Goal: Use online tool/utility

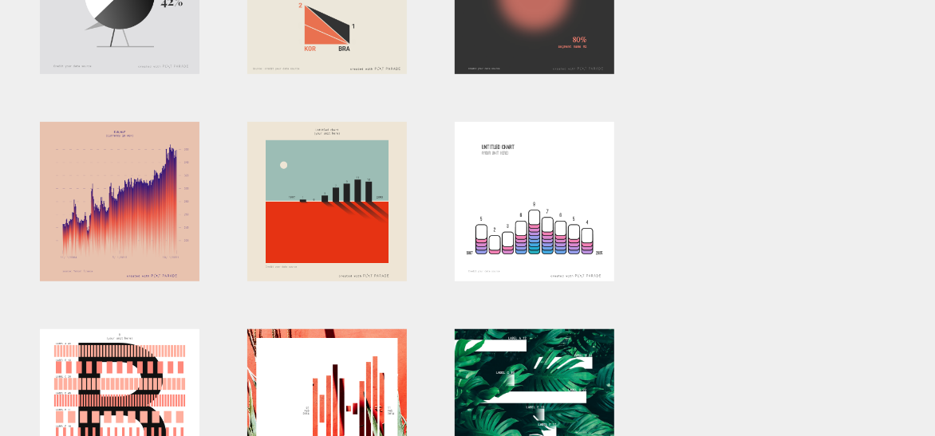
scroll to position [444, 0]
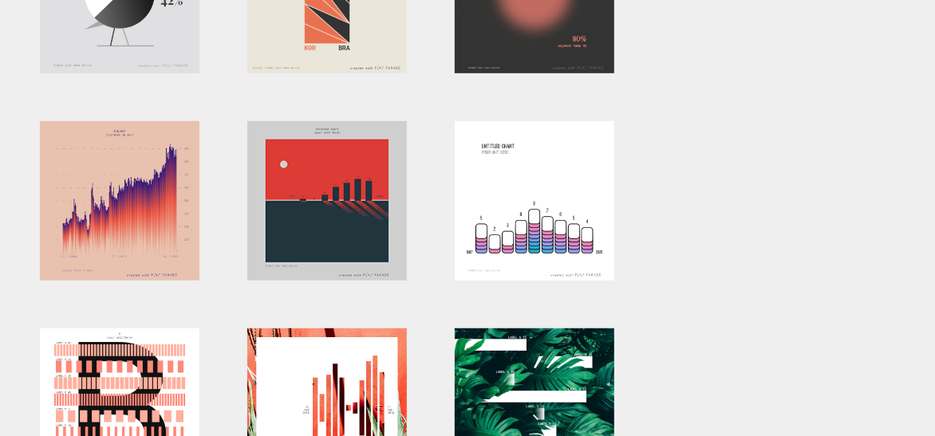
click at [340, 221] on div at bounding box center [327, 201] width 160 height 160
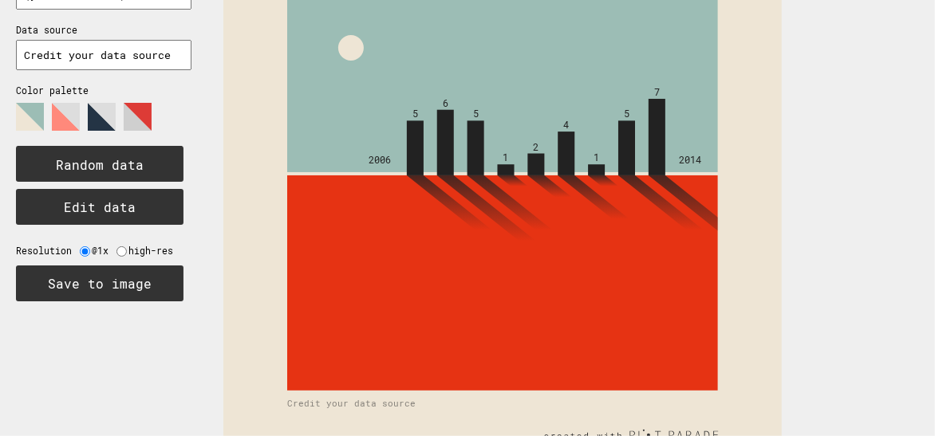
scroll to position [160, 0]
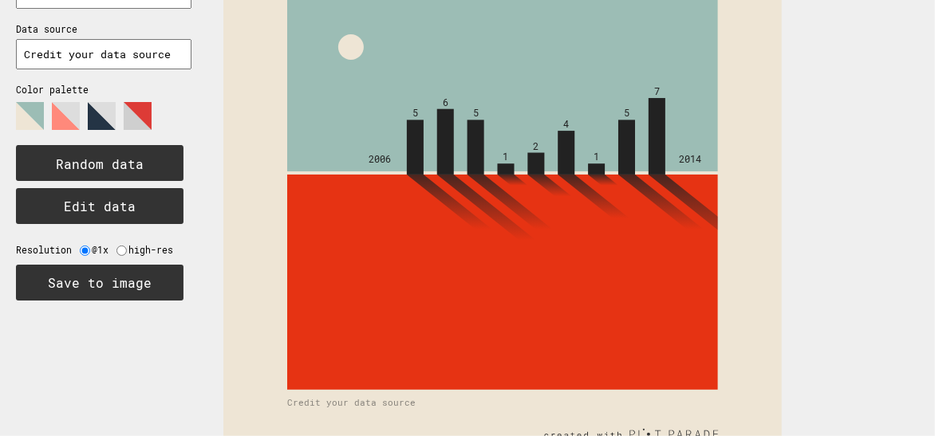
click at [96, 116] on polygon at bounding box center [102, 116] width 28 height 28
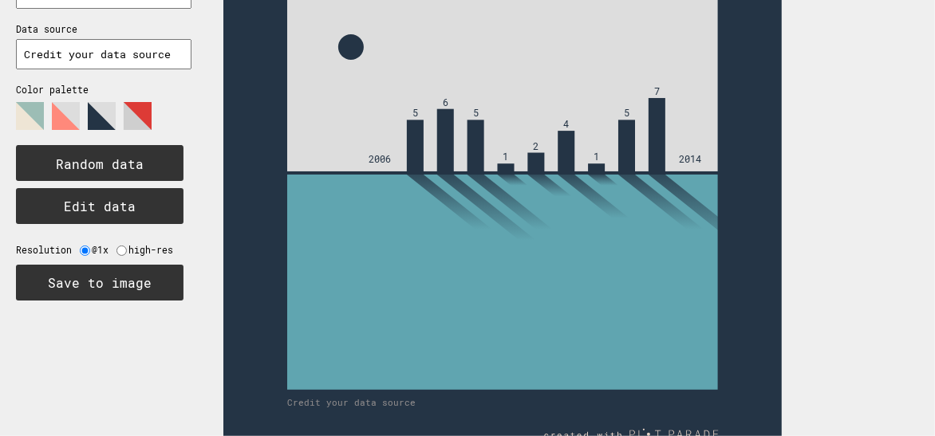
click at [144, 114] on polygon at bounding box center [138, 116] width 28 height 28
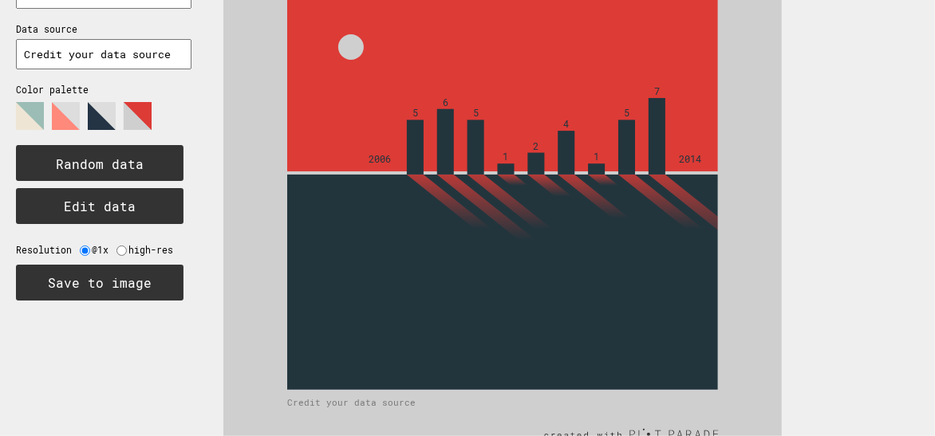
click at [56, 123] on polygon at bounding box center [66, 116] width 28 height 28
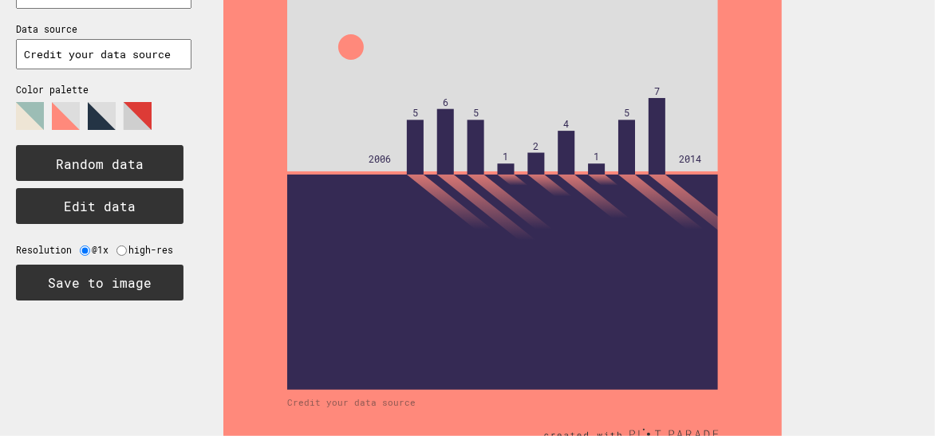
click at [29, 117] on polygon at bounding box center [30, 116] width 28 height 28
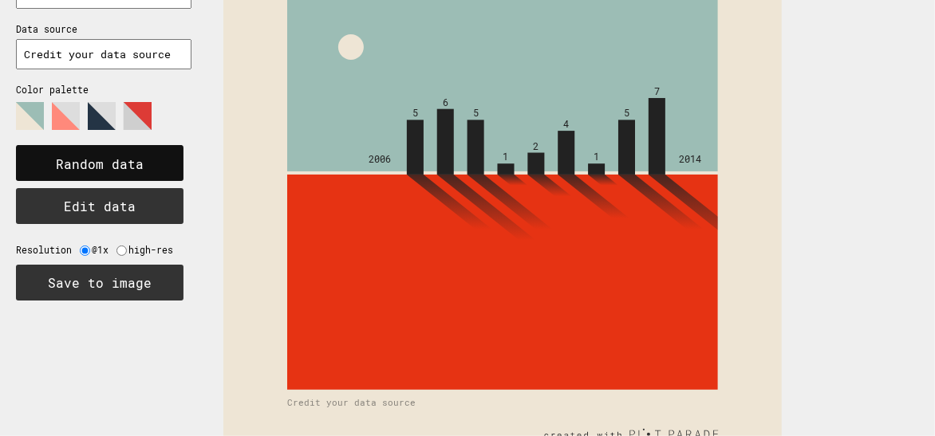
click at [105, 158] on text "Random data" at bounding box center [100, 164] width 88 height 17
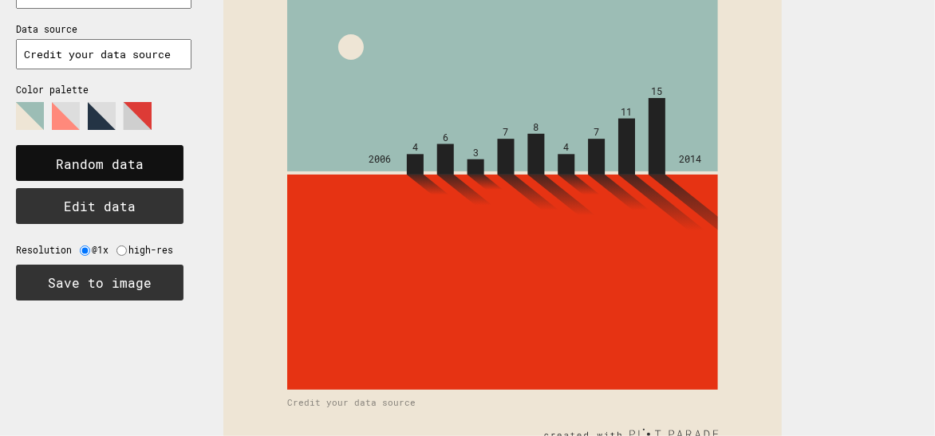
click at [128, 150] on rect at bounding box center [100, 163] width 168 height 36
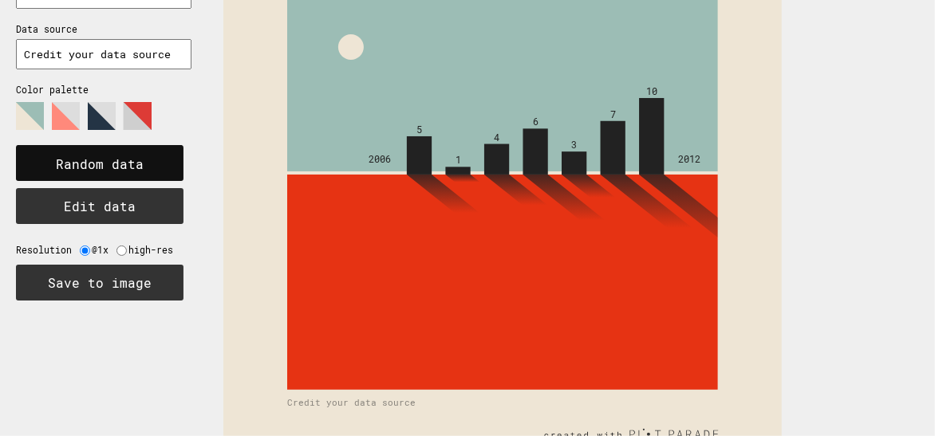
click at [128, 150] on rect at bounding box center [100, 163] width 168 height 36
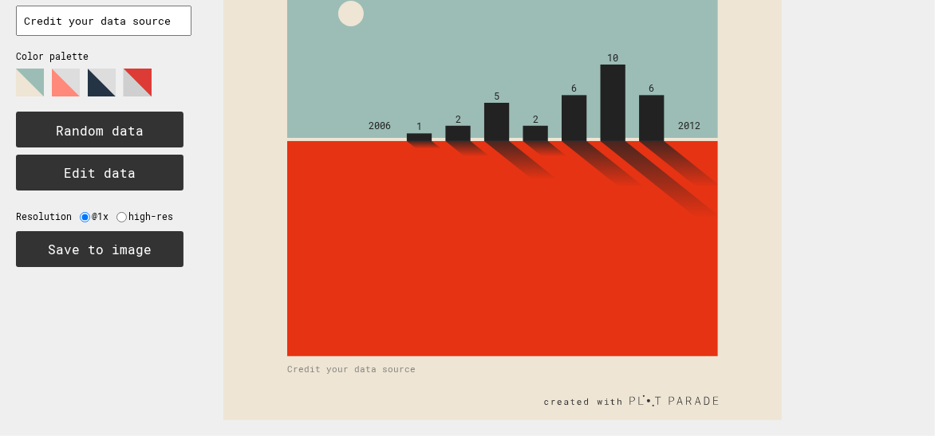
scroll to position [0, 0]
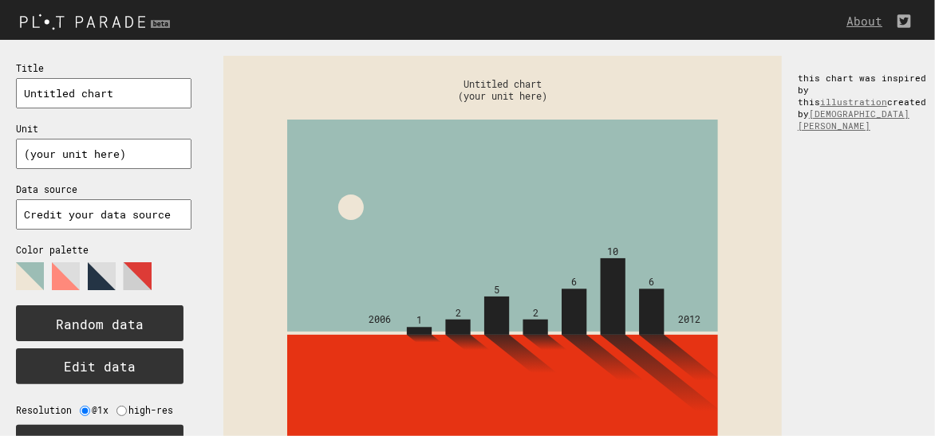
click at [121, 23] on img at bounding box center [97, 21] width 194 height 26
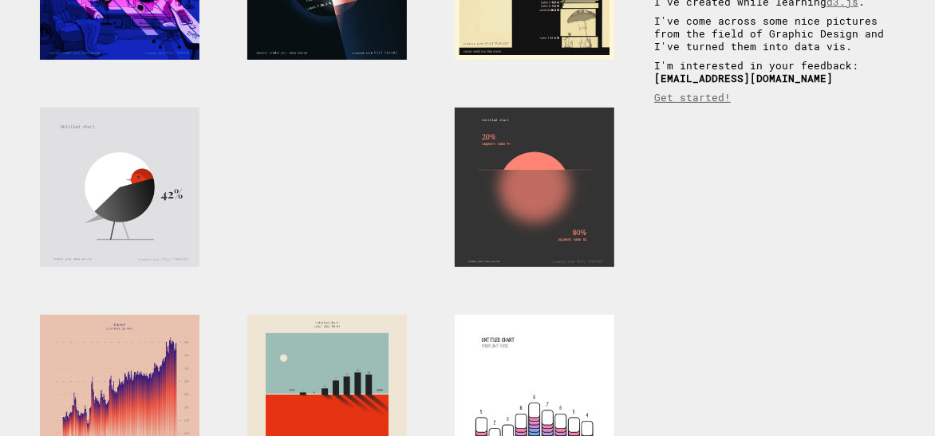
scroll to position [249, 0]
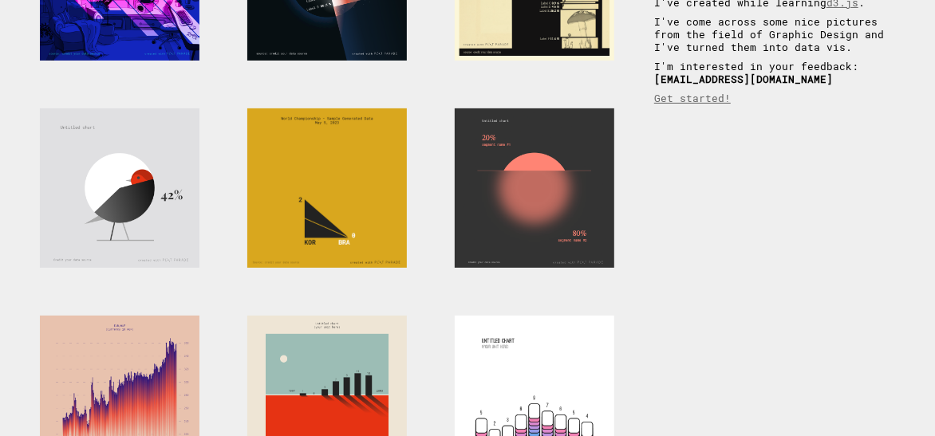
click at [329, 198] on div at bounding box center [327, 188] width 160 height 160
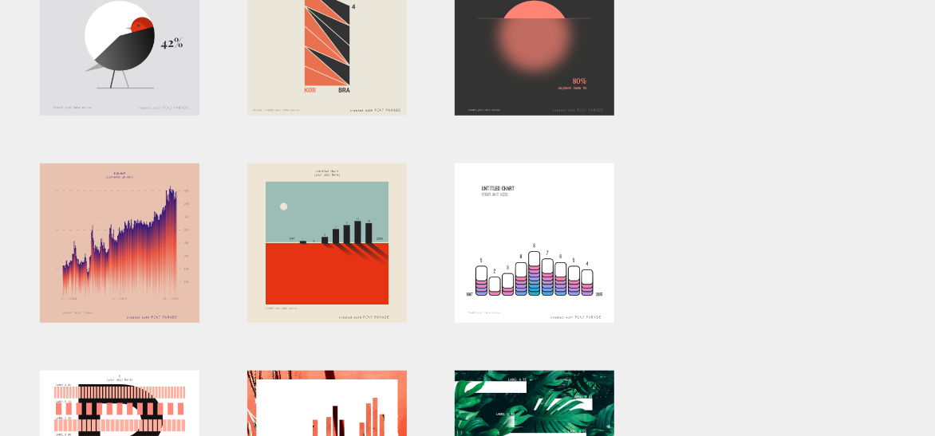
scroll to position [385, 0]
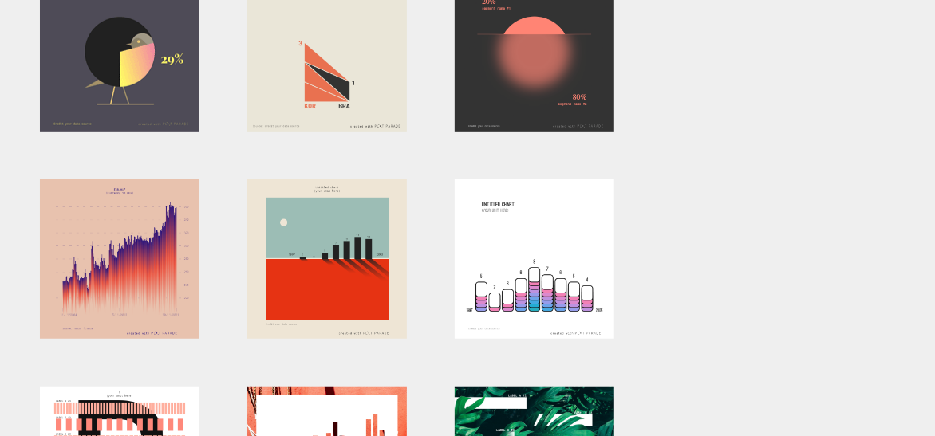
click at [115, 112] on div at bounding box center [120, 52] width 160 height 160
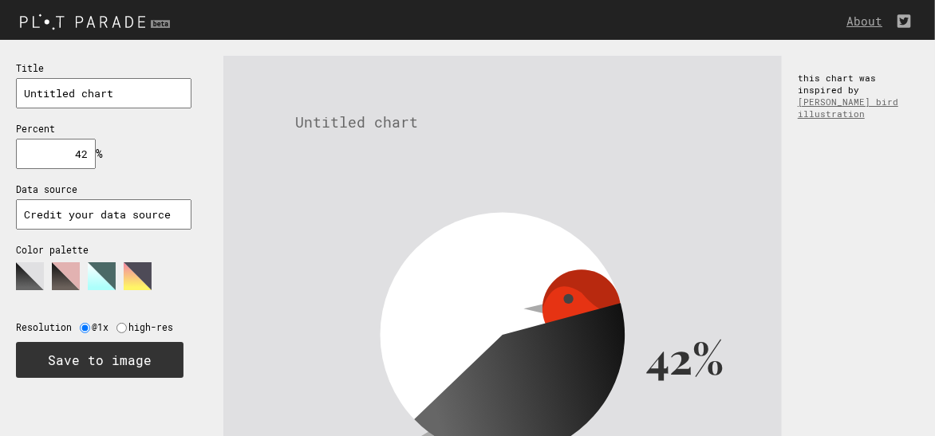
click at [105, 285] on polygon at bounding box center [102, 276] width 28 height 28
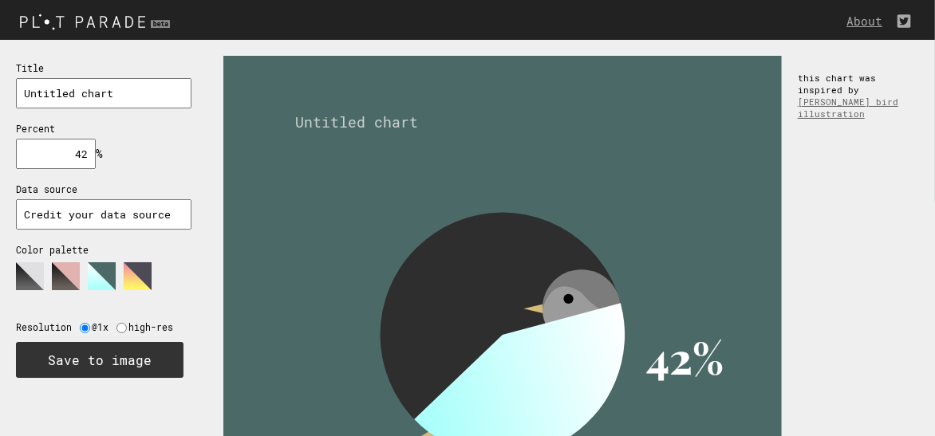
drag, startPoint x: 56, startPoint y: 152, endPoint x: 187, endPoint y: 168, distance: 132.6
click at [187, 168] on div "Title Percent % needs to be between 0% and 100% Data source Color palette Resol…" at bounding box center [103, 219] width 207 height 358
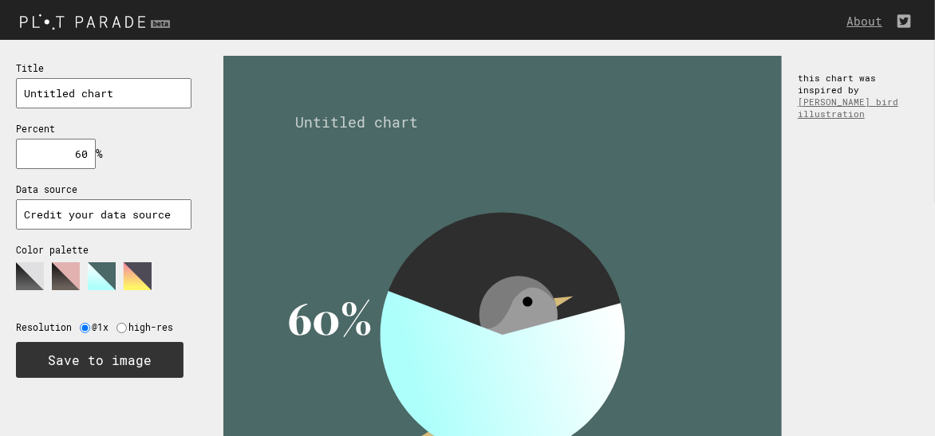
drag, startPoint x: 61, startPoint y: 164, endPoint x: 175, endPoint y: 167, distance: 114.1
click at [175, 167] on div "Title Percent 60 % needs to be between 0% and 100% Data source Color palette Re…" at bounding box center [103, 219] width 207 height 358
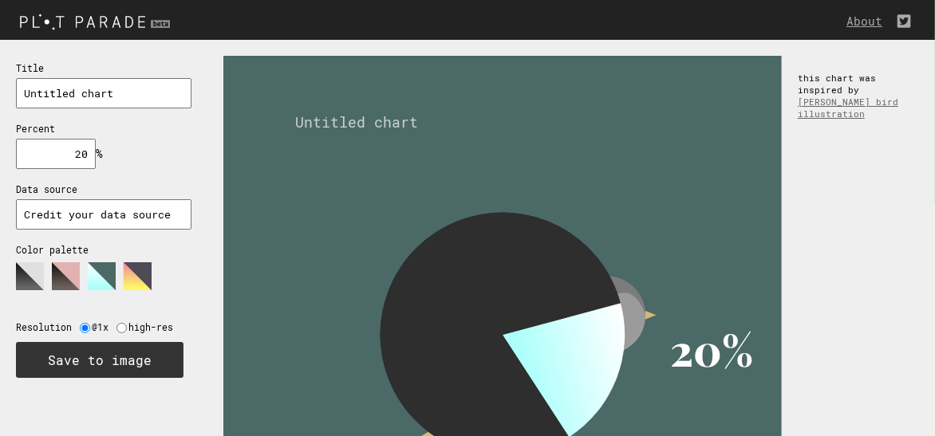
drag, startPoint x: 47, startPoint y: 144, endPoint x: 237, endPoint y: 191, distance: 195.6
click at [237, 191] on section "Title Percent 20 % needs to be between 0% and 100% Data source Color palette Re…" at bounding box center [467, 335] width 935 height 590
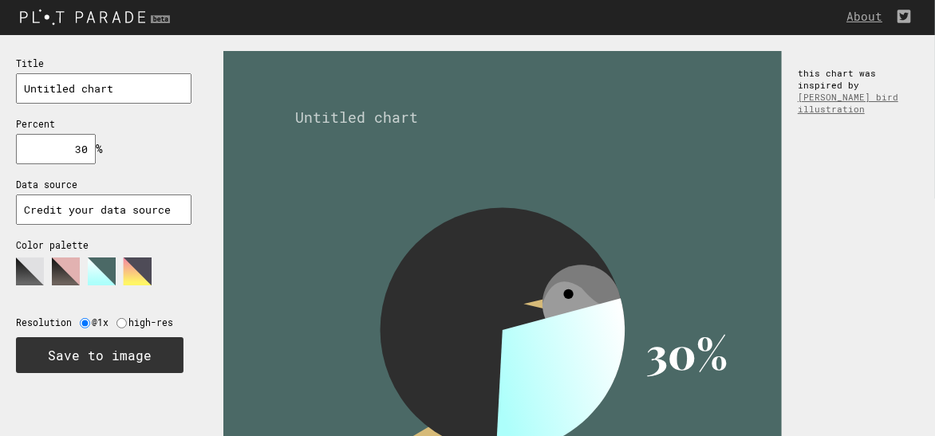
scroll to position [3, 0]
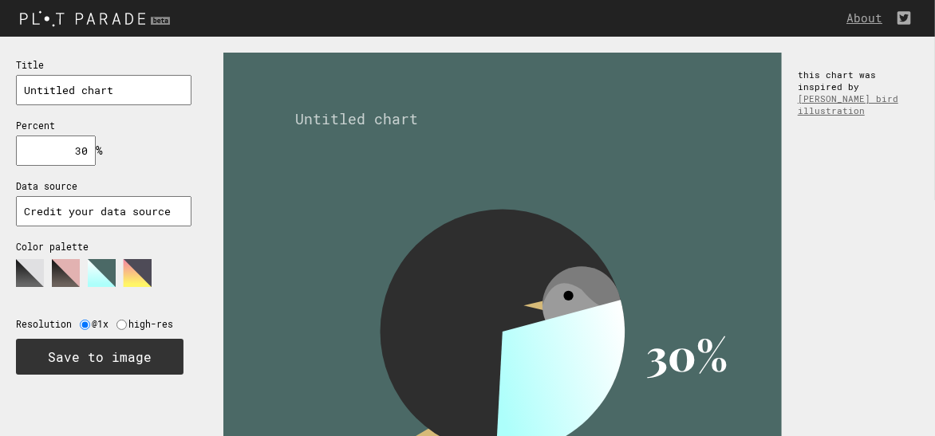
drag, startPoint x: 51, startPoint y: 143, endPoint x: 317, endPoint y: 146, distance: 265.7
click at [317, 146] on section "Title Percent 30 % needs to be between 0% and 100% Data source Color palette Re…" at bounding box center [467, 332] width 935 height 590
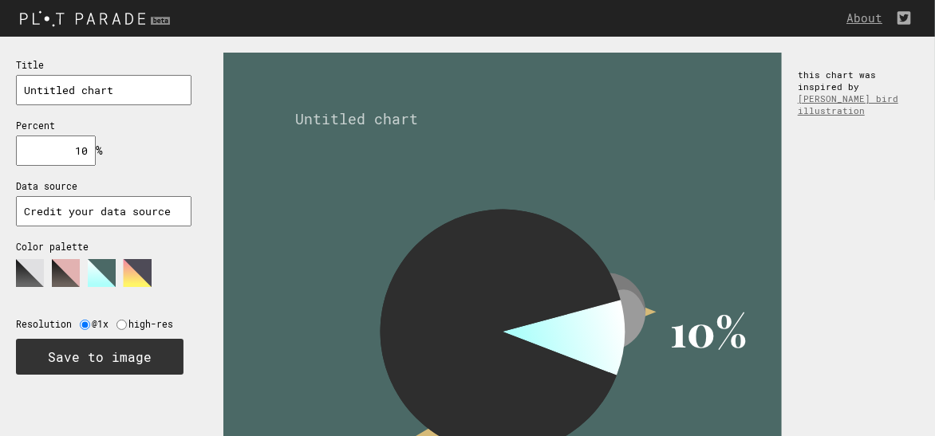
type input "100"
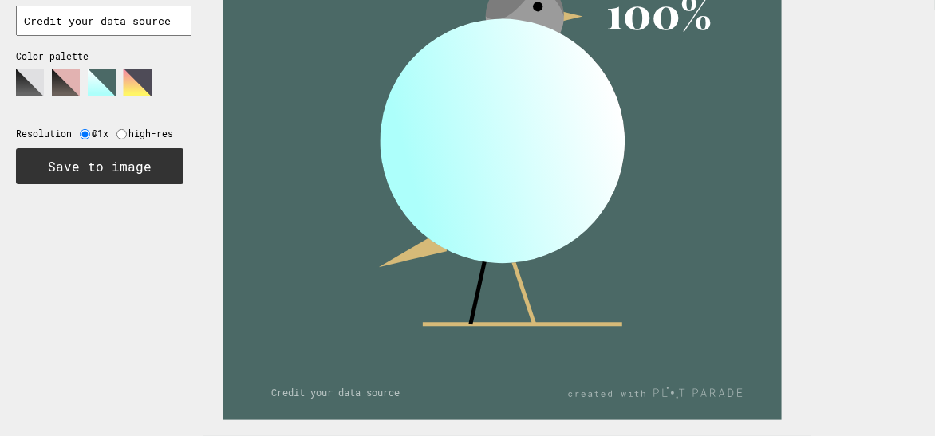
scroll to position [0, 0]
